Goal: Task Accomplishment & Management: Use online tool/utility

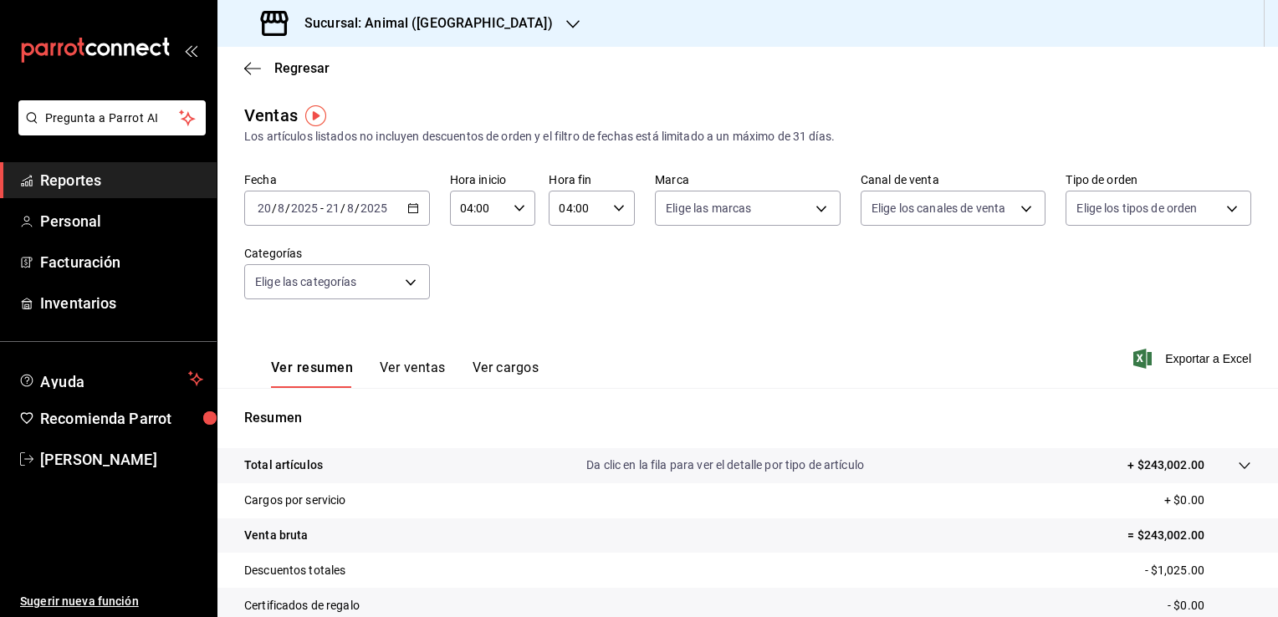
click at [412, 205] on \(Stroke\) "button" at bounding box center [413, 208] width 10 height 9
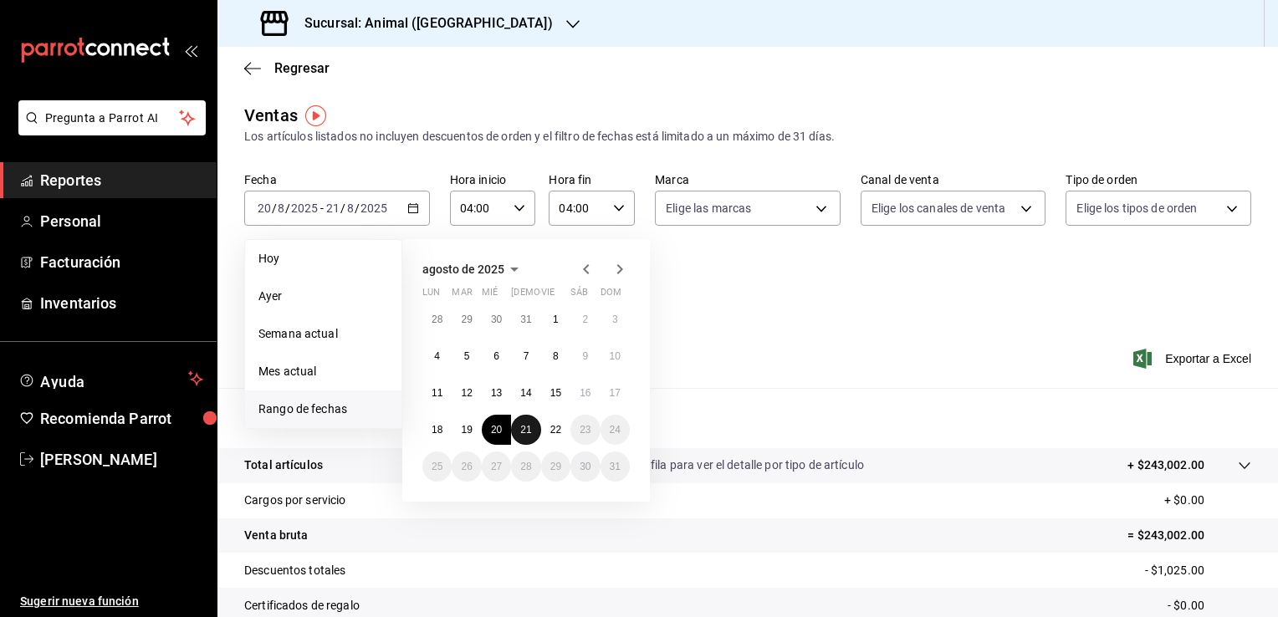
click at [524, 432] on abbr "21" at bounding box center [525, 430] width 11 height 12
click at [549, 428] on button "22" at bounding box center [555, 430] width 29 height 30
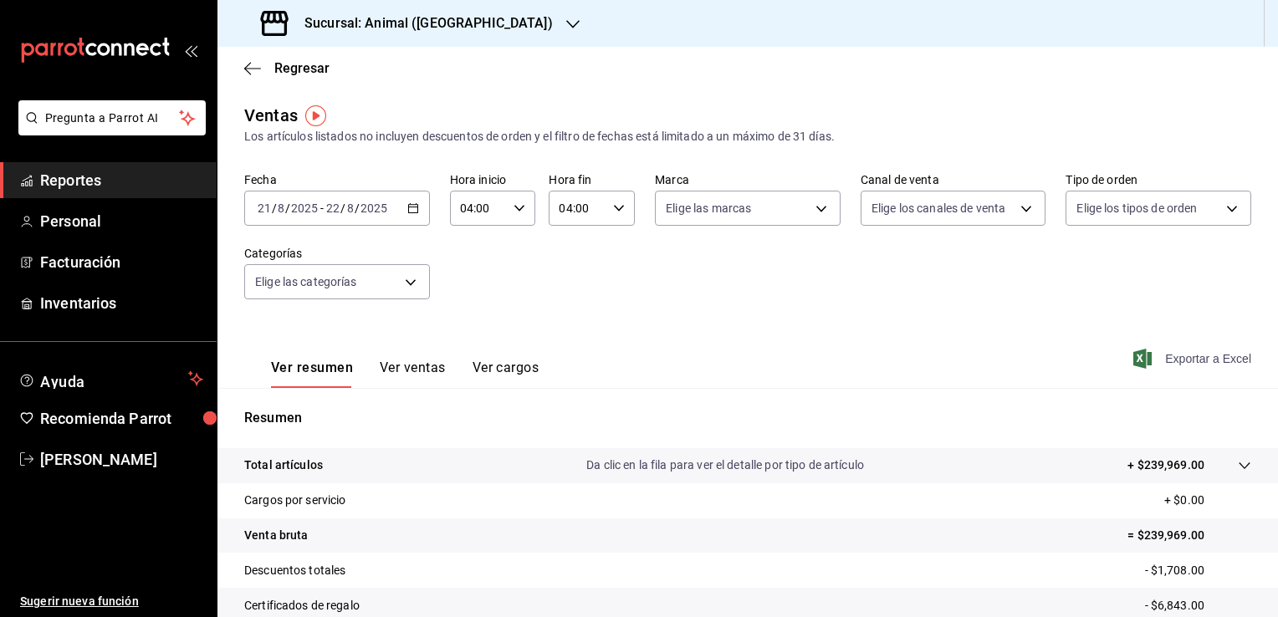
click at [1188, 361] on span "Exportar a Excel" at bounding box center [1194, 359] width 115 height 20
click at [308, 74] on span "Regresar" at bounding box center [301, 68] width 55 height 16
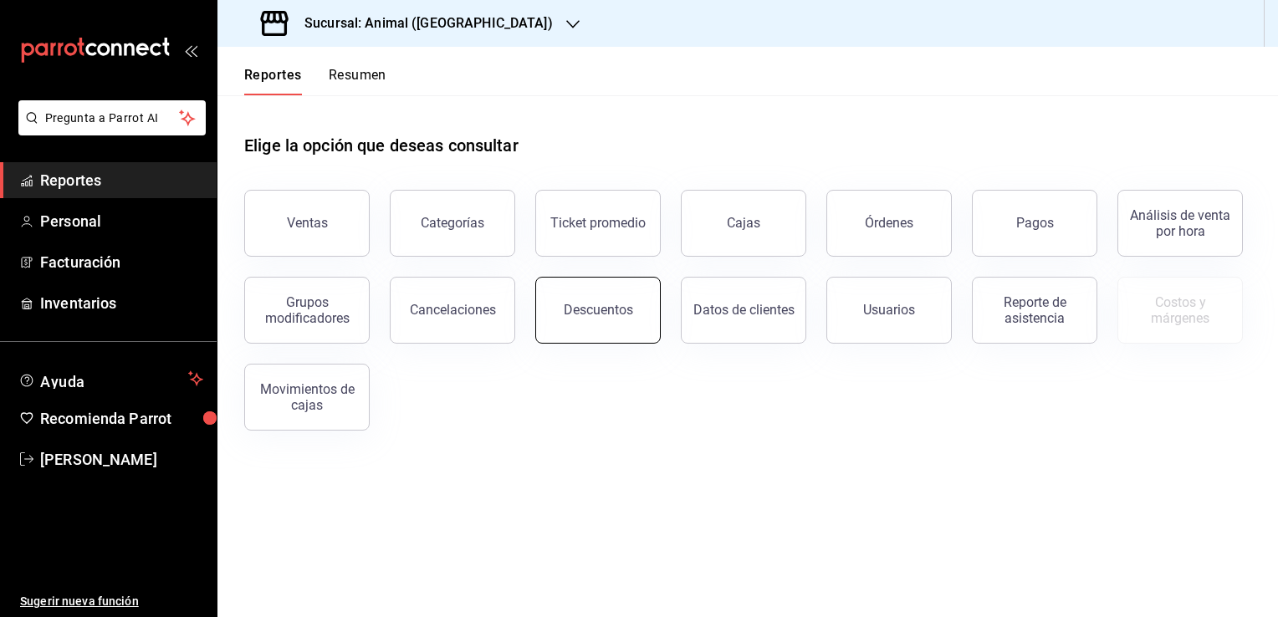
click at [597, 306] on div "Descuentos" at bounding box center [598, 310] width 69 height 16
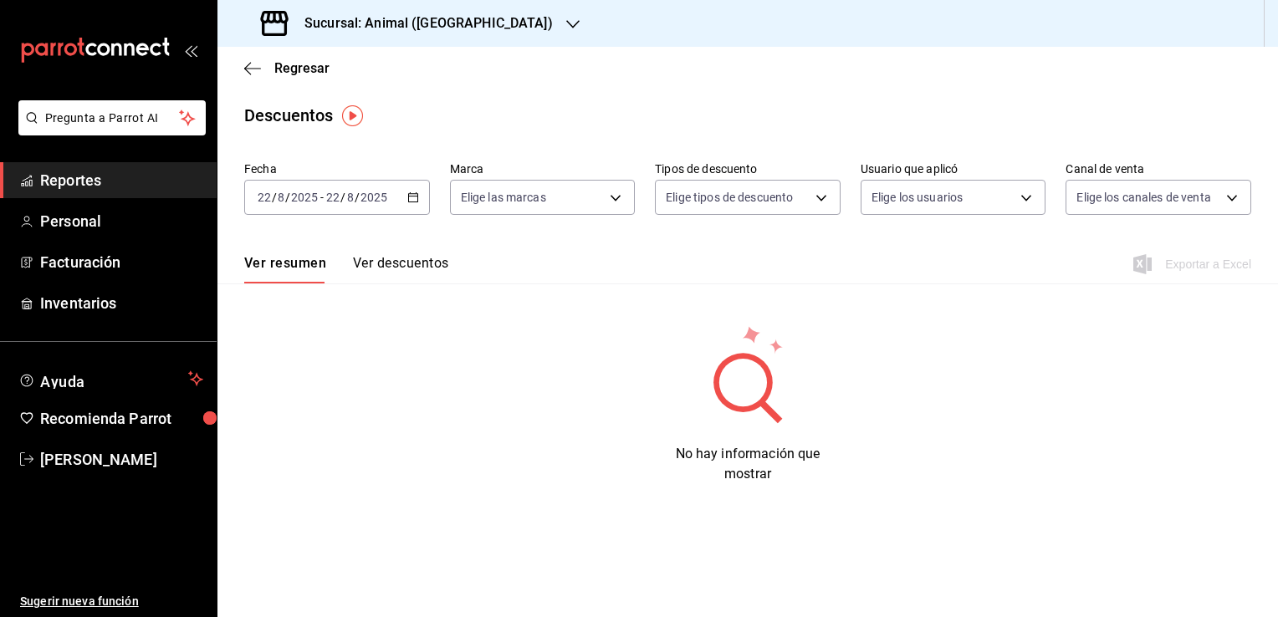
click at [412, 202] on \(Stroke\) "button" at bounding box center [413, 197] width 10 height 9
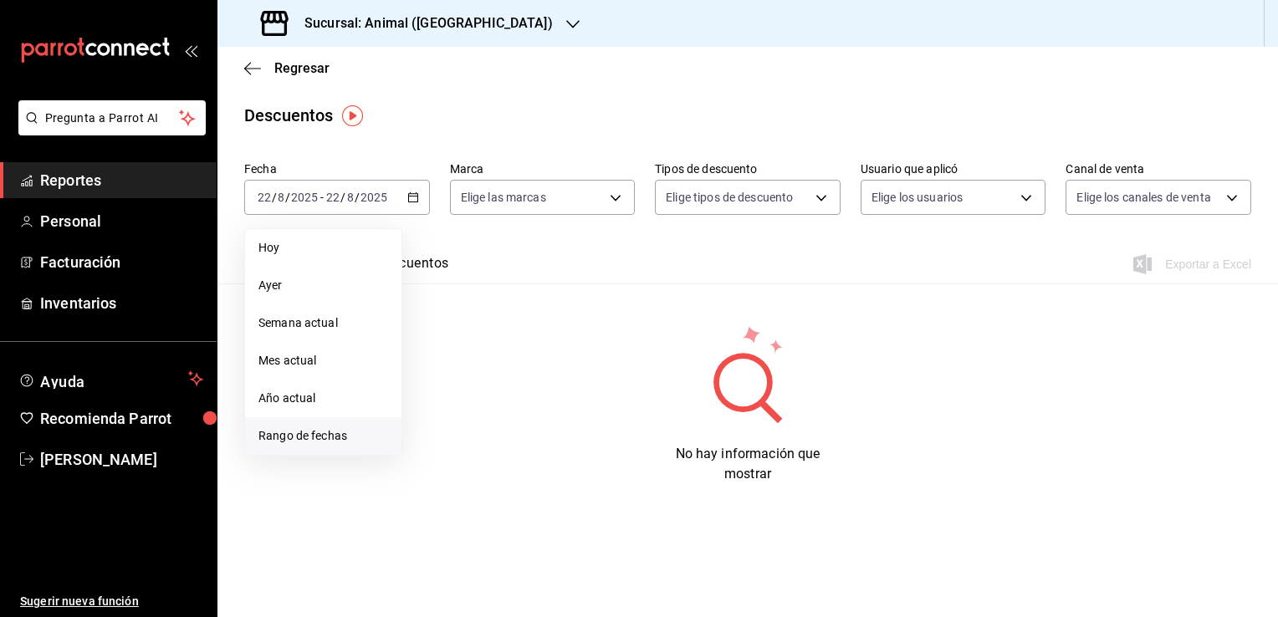
click at [330, 442] on span "Rango de fechas" at bounding box center [324, 437] width 130 height 18
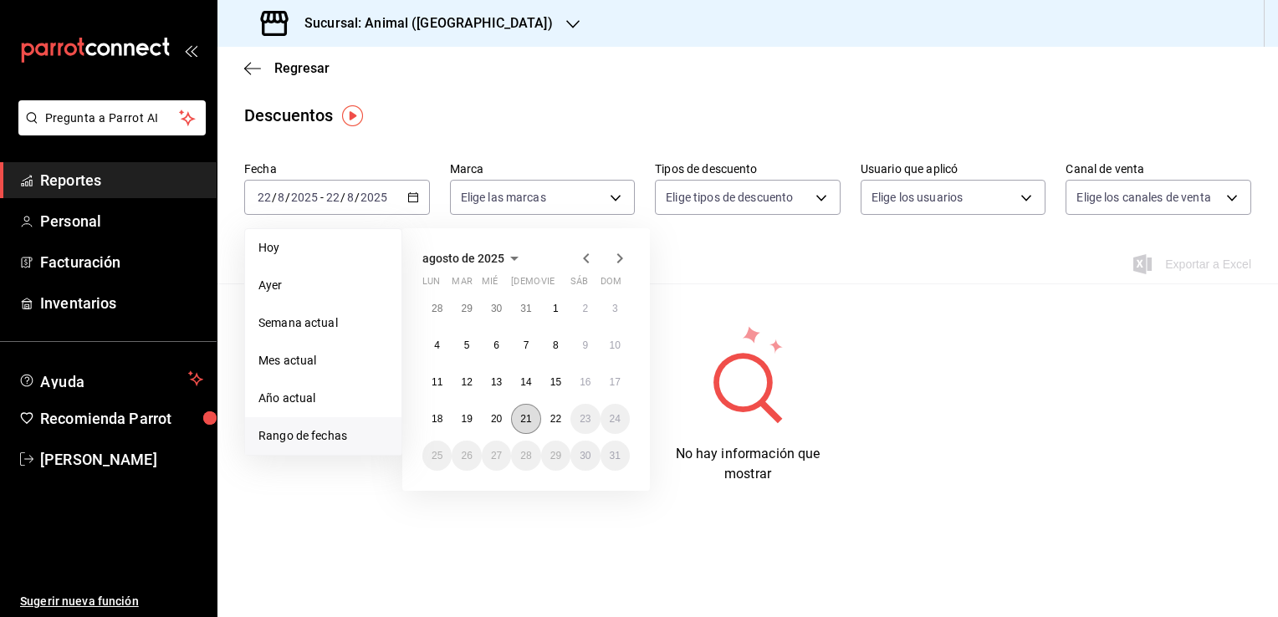
click at [523, 414] on abbr "21" at bounding box center [525, 419] width 11 height 12
click at [565, 423] on button "22" at bounding box center [555, 419] width 29 height 30
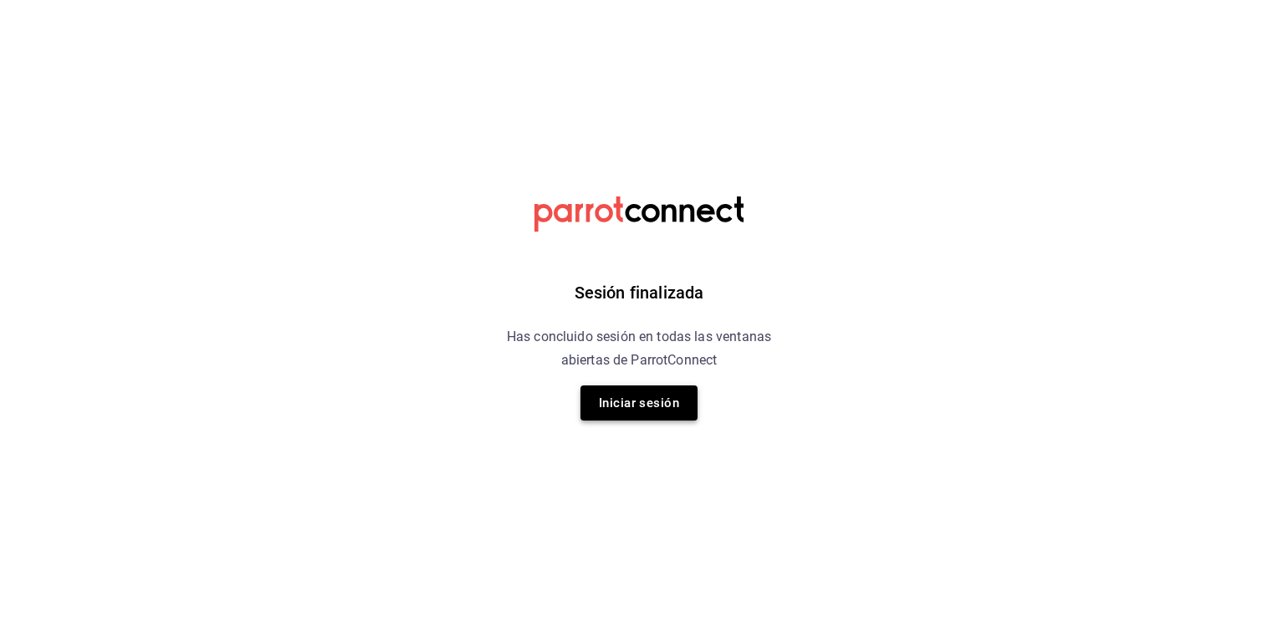
click at [653, 397] on button "Iniciar sesión" at bounding box center [639, 403] width 117 height 35
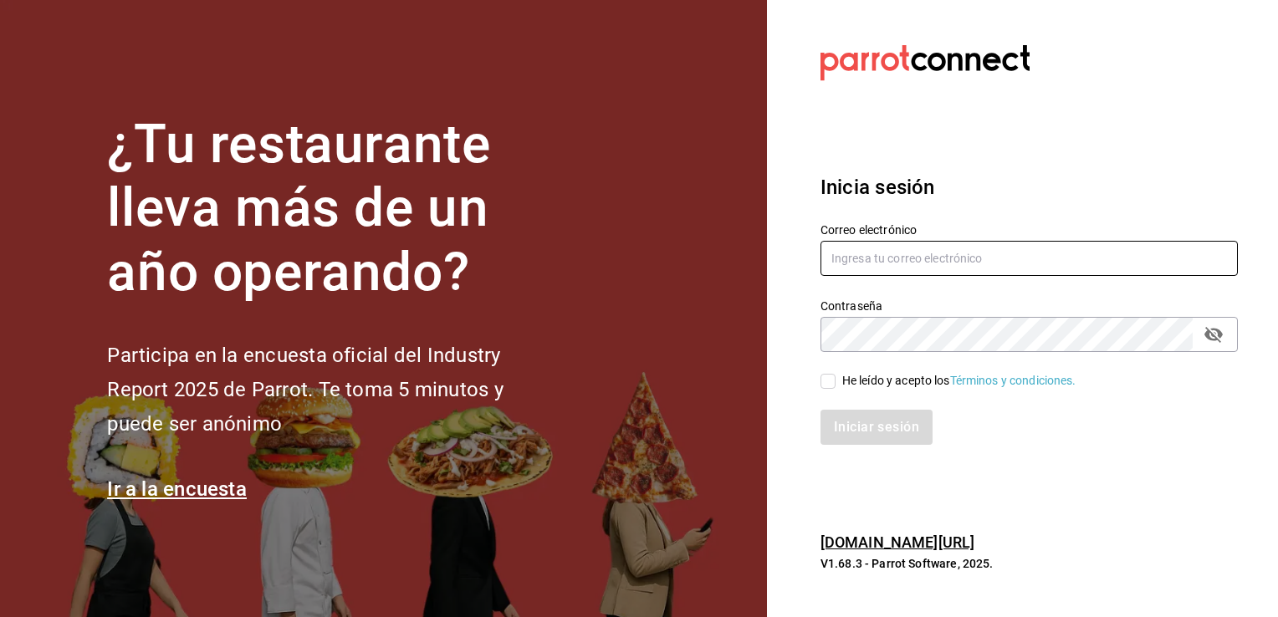
type input "[PERSON_NAME][EMAIL_ADDRESS][DOMAIN_NAME]"
click at [830, 388] on input "He leído y acepto los Términos y condiciones." at bounding box center [828, 381] width 15 height 15
checkbox input "true"
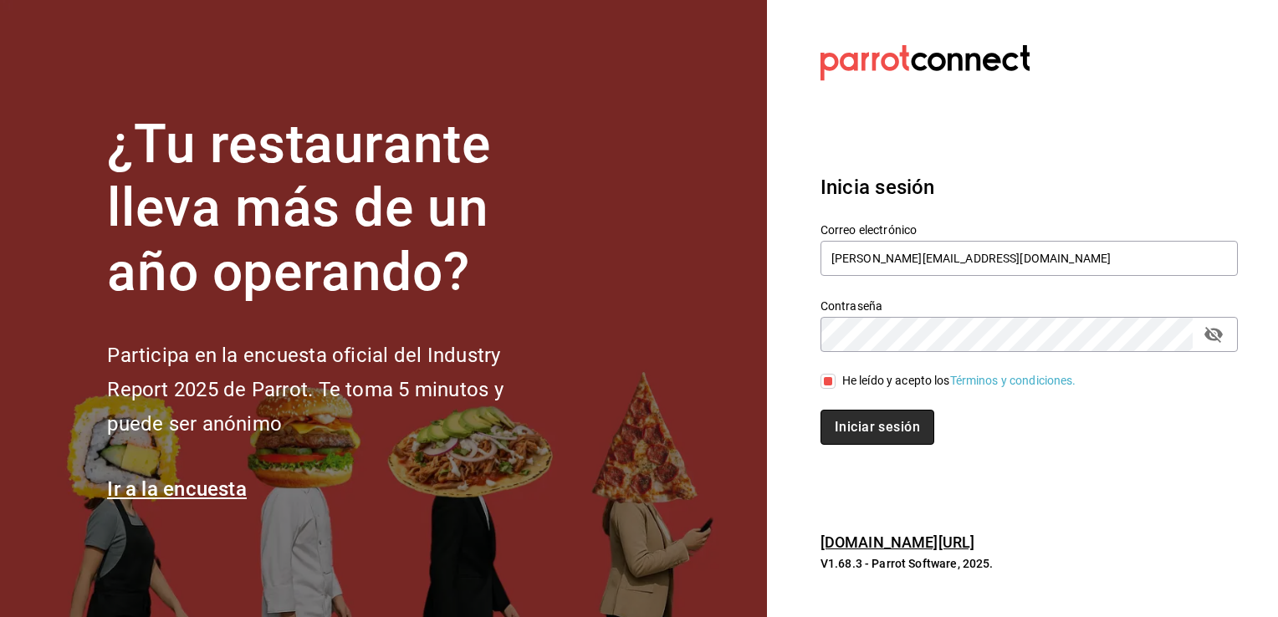
click at [863, 423] on button "Iniciar sesión" at bounding box center [878, 427] width 114 height 35
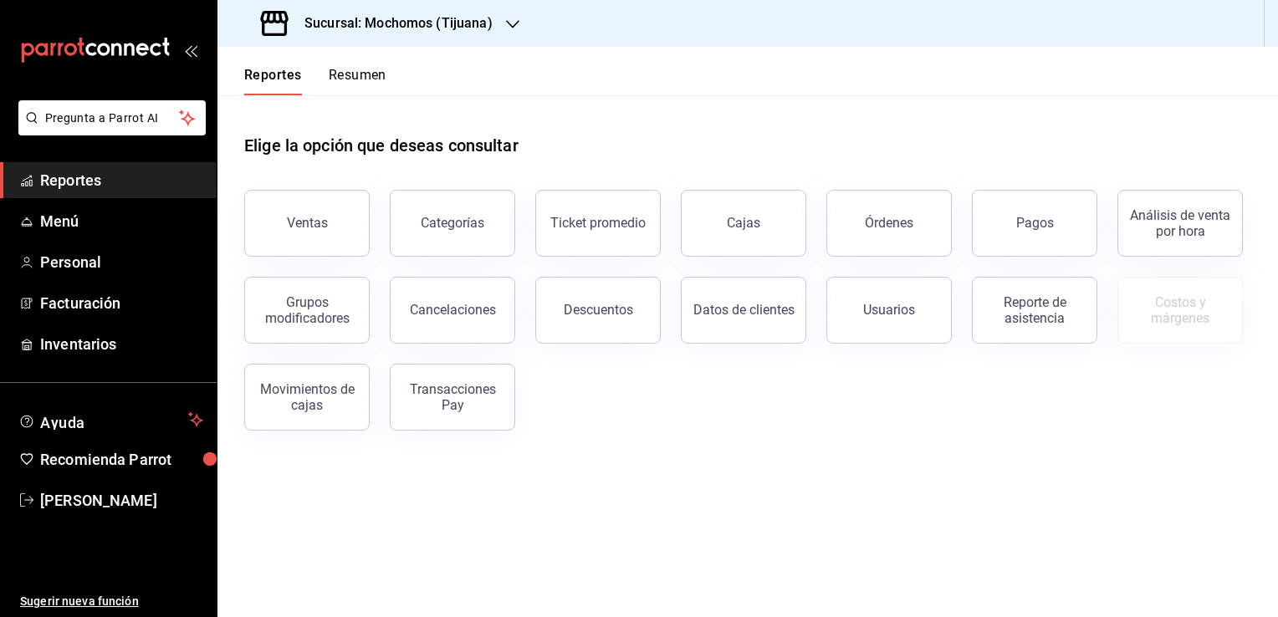
click at [472, 32] on h3 "Sucursal: Mochomos (Tijuana)" at bounding box center [392, 23] width 202 height 20
click at [415, 116] on div "Animal (Tijuana)" at bounding box center [343, 110] width 224 height 18
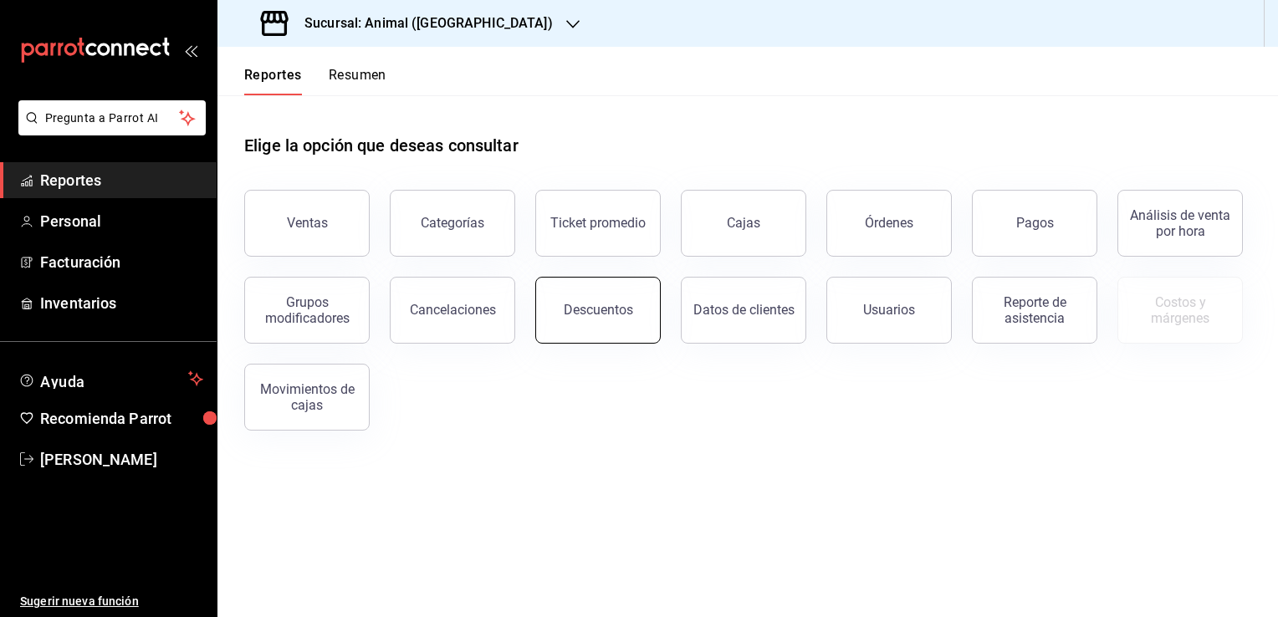
click at [617, 320] on button "Descuentos" at bounding box center [598, 310] width 126 height 67
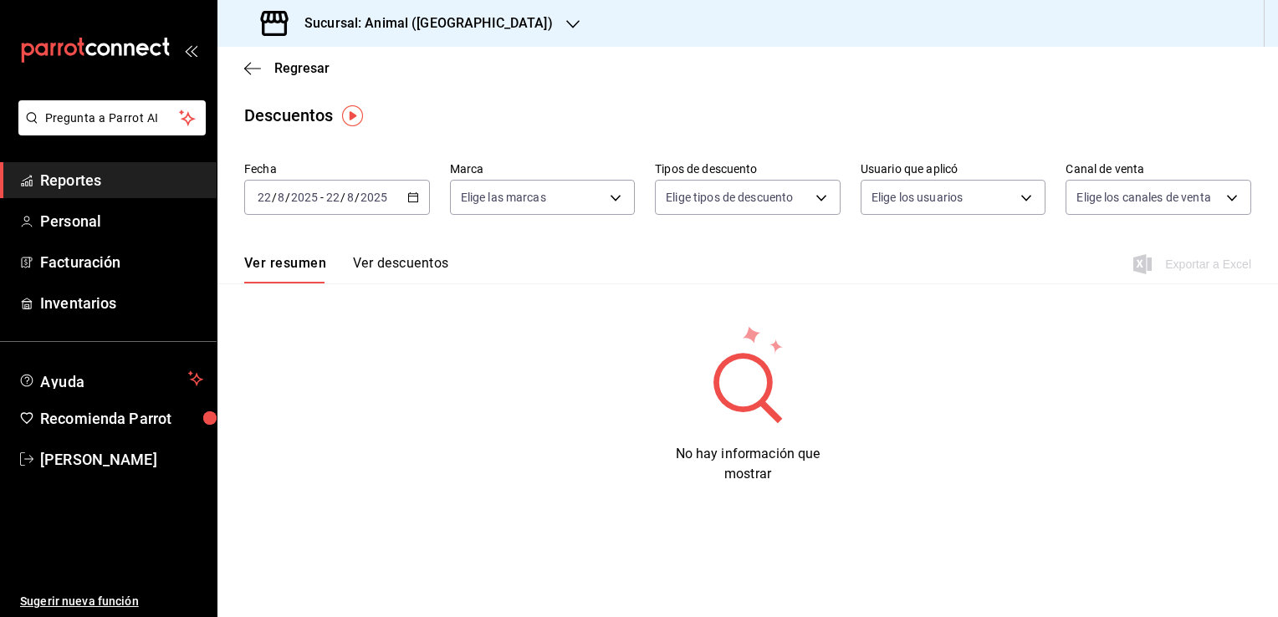
click at [413, 210] on div "2025-08-22 22 / 8 / 2025 - 2025-08-22 22 / 8 / 2025" at bounding box center [337, 197] width 186 height 35
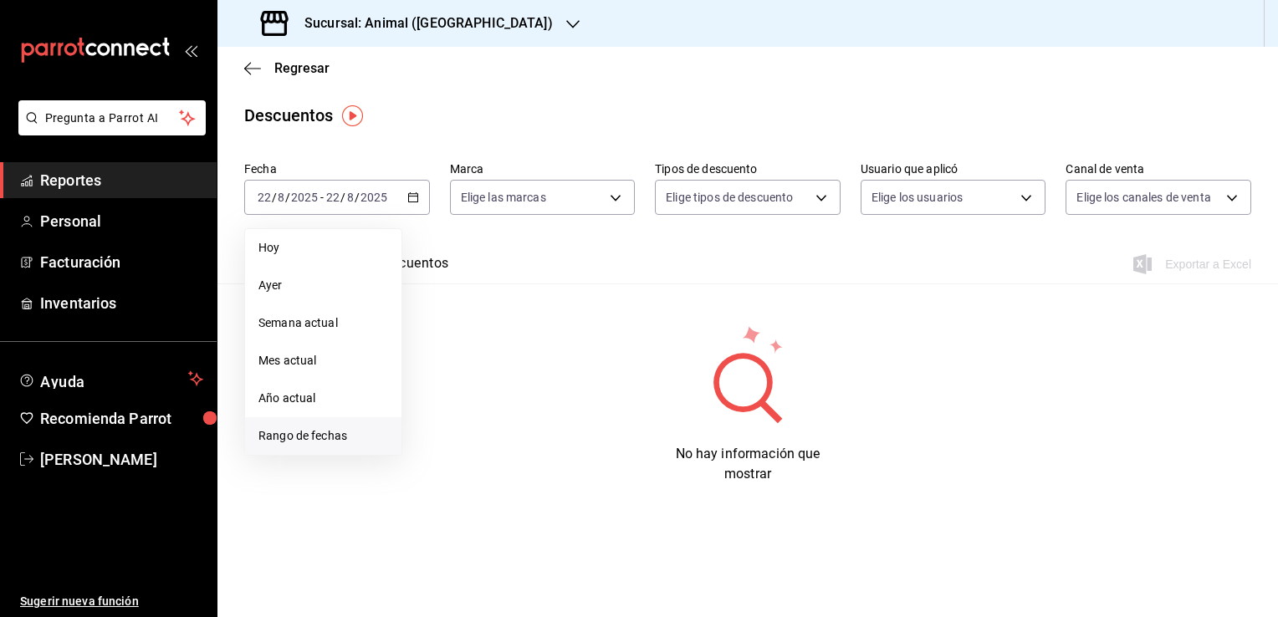
click at [360, 434] on span "Rango de fechas" at bounding box center [324, 437] width 130 height 18
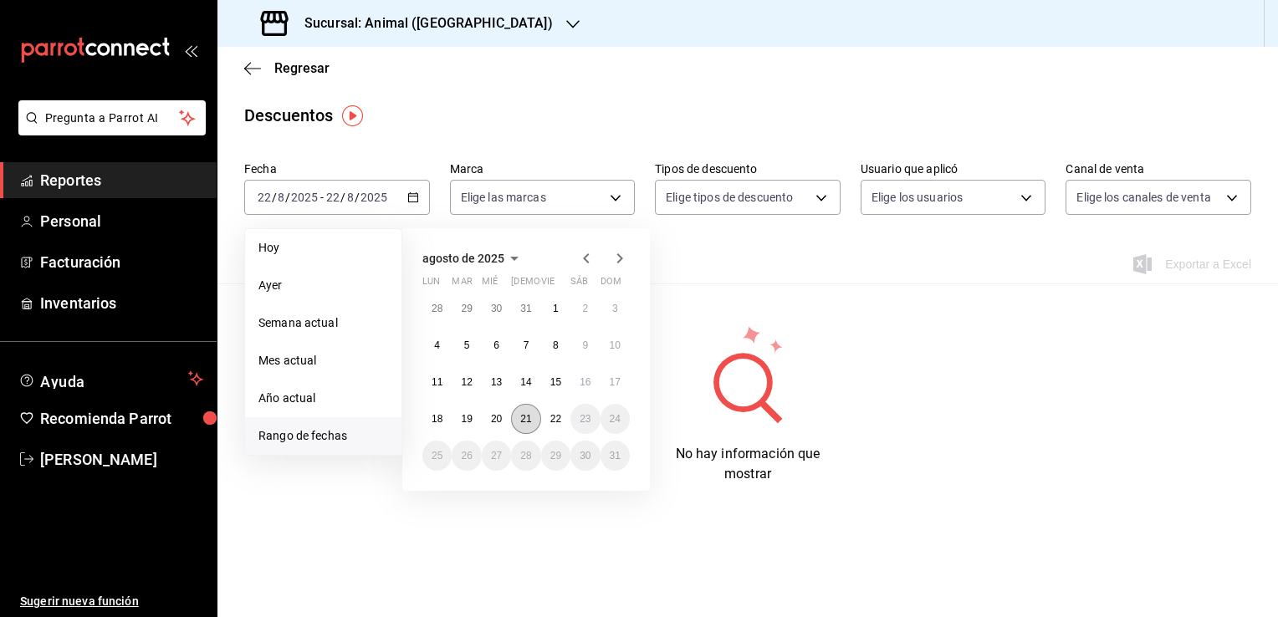
click at [523, 420] on abbr "21" at bounding box center [525, 419] width 11 height 12
click at [556, 420] on abbr "22" at bounding box center [556, 419] width 11 height 12
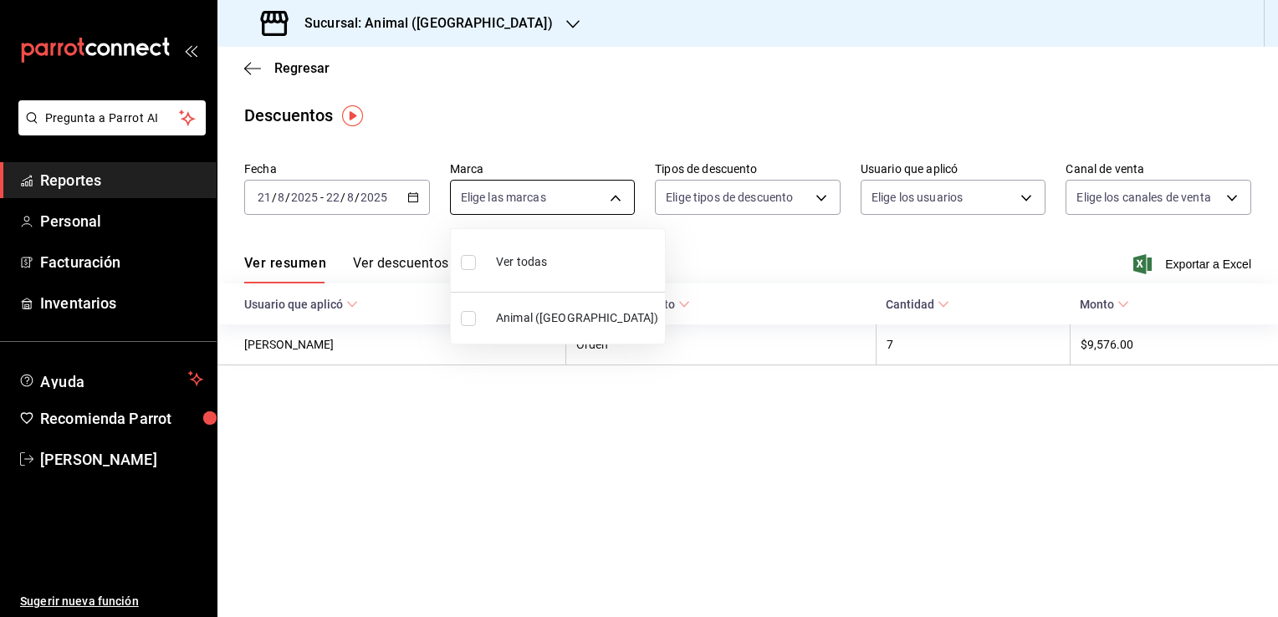
click at [612, 196] on body "Pregunta a Parrot AI Reportes Personal Facturación Inventarios Ayuda Recomienda…" at bounding box center [639, 308] width 1278 height 617
click at [550, 310] on span "Animal (Tijuana)" at bounding box center [577, 319] width 162 height 18
type input "98bba0fd-3ba1-42e0-bfa8-4188b5c89202"
checkbox input "true"
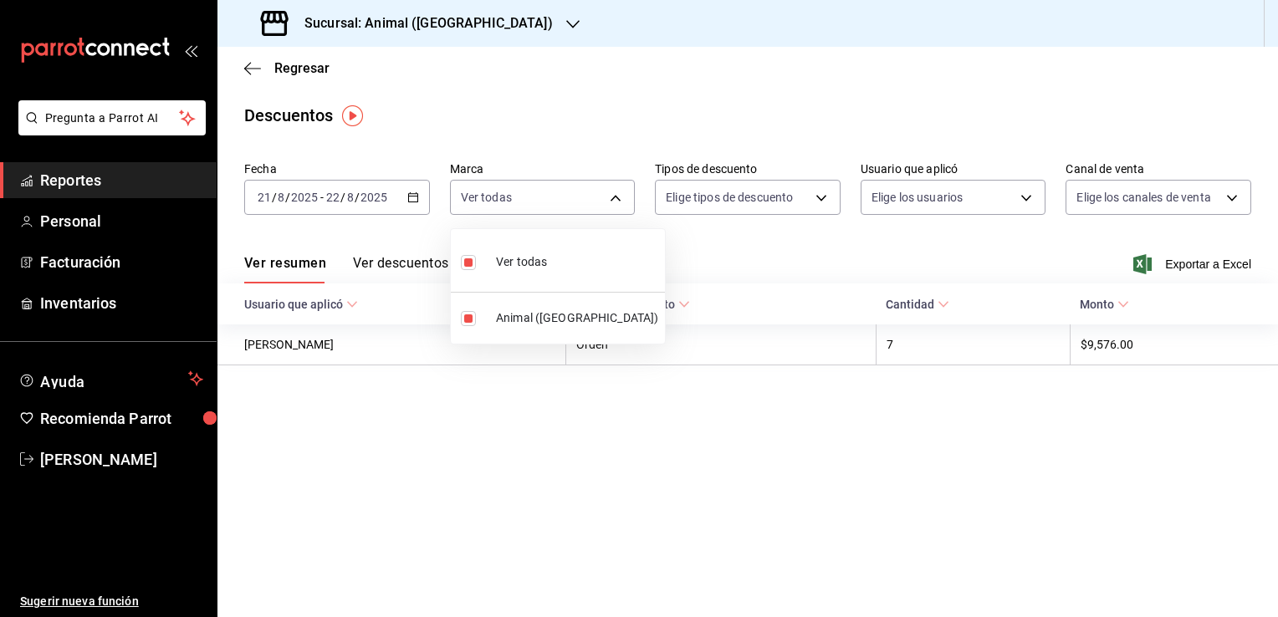
click at [841, 257] on div at bounding box center [639, 308] width 1278 height 617
click at [1174, 263] on span "Exportar a Excel" at bounding box center [1194, 264] width 115 height 20
